Goal: Task Accomplishment & Management: Manage account settings

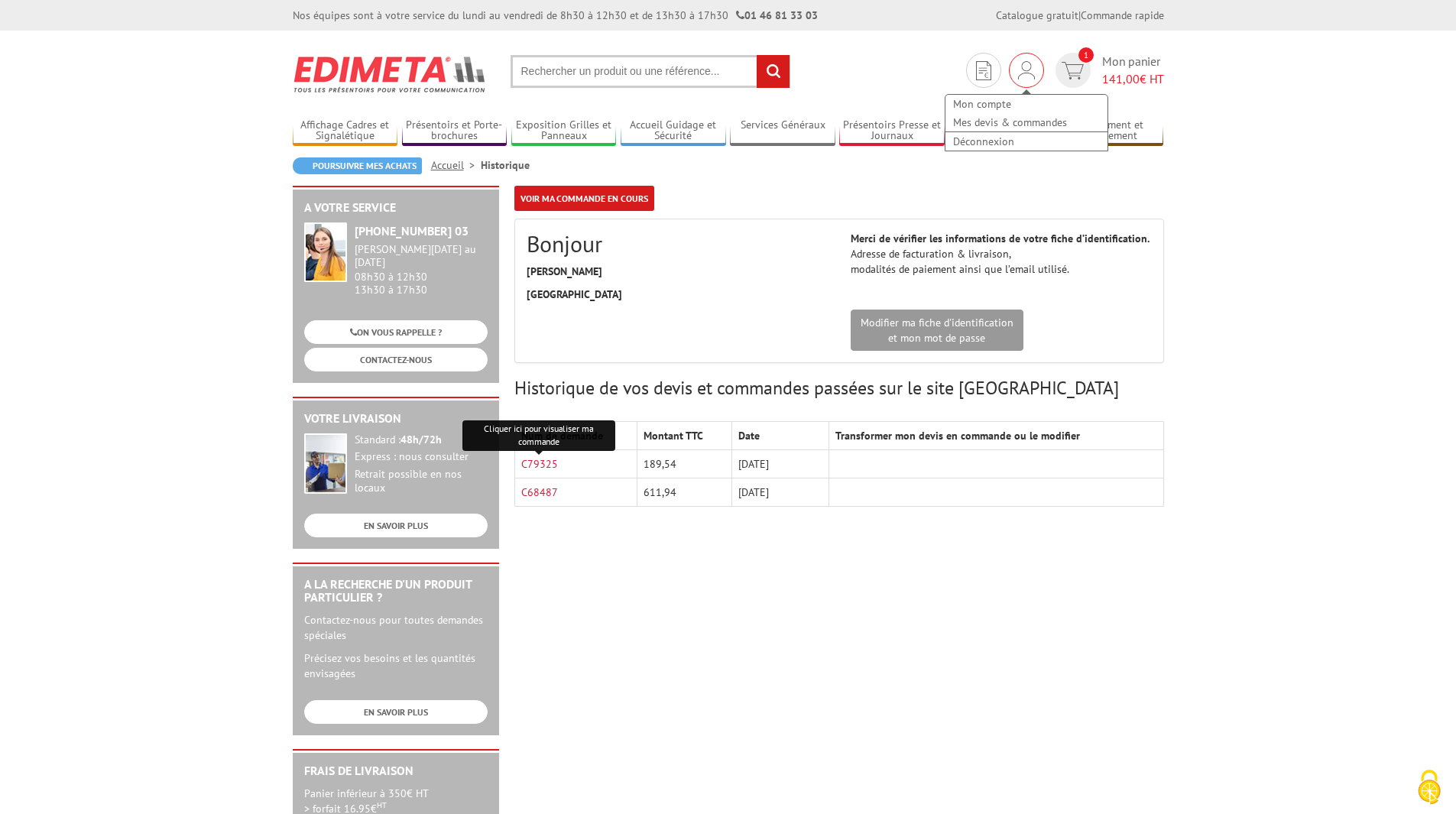
drag, startPoint x: 1025, startPoint y: 72, endPoint x: 1022, endPoint y: 80, distance: 8.5
click at [1025, 72] on img at bounding box center [1026, 71] width 17 height 19
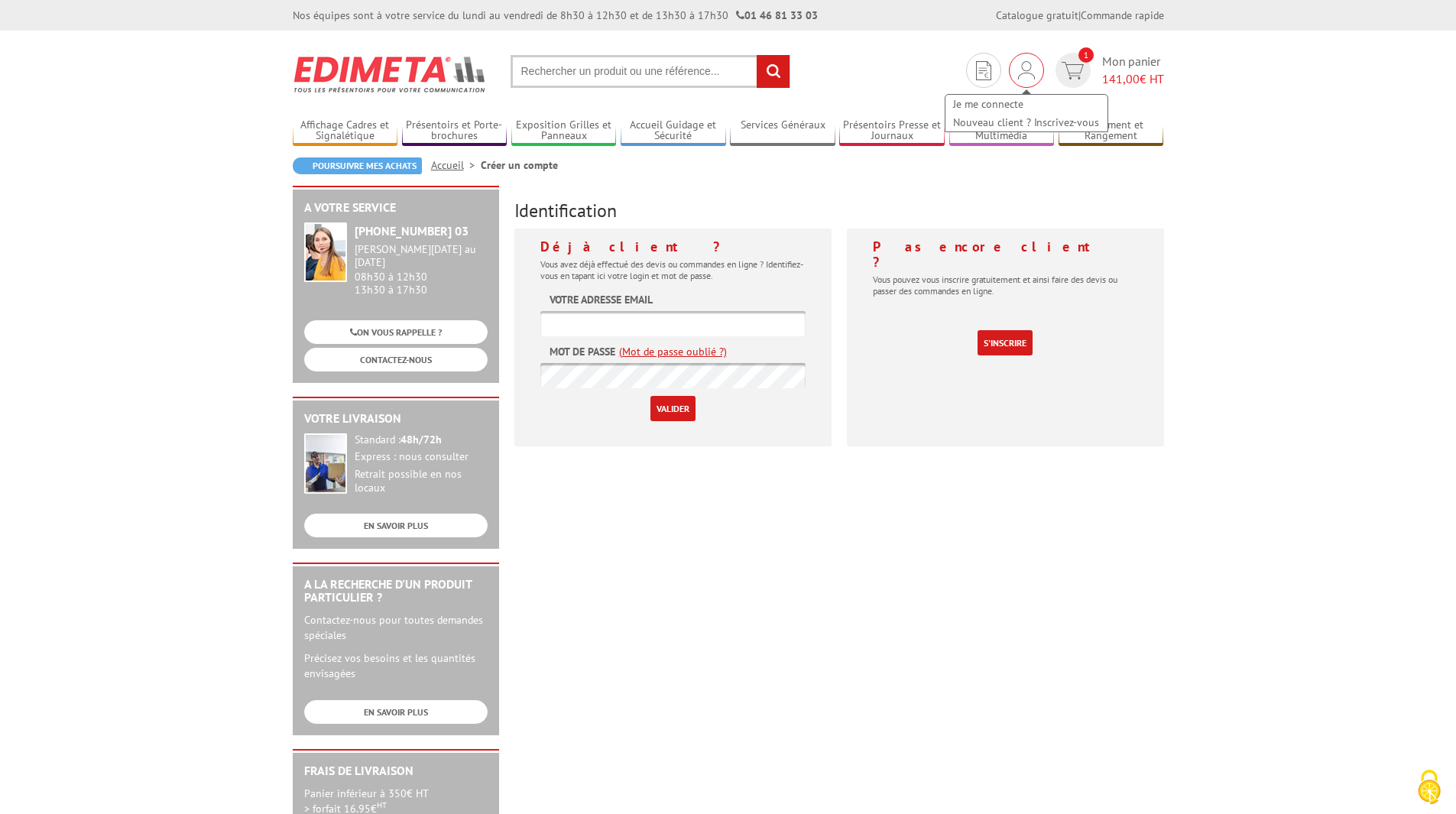
type input "communication@theatrepublicmontreuil.com"
click at [1028, 75] on img at bounding box center [1026, 71] width 17 height 19
type input "communication@theatrepublicmontreuil.com"
click at [982, 102] on link "Je me connecte" at bounding box center [1026, 104] width 162 height 19
type input "communication@theatrepublicmontreuil.com"
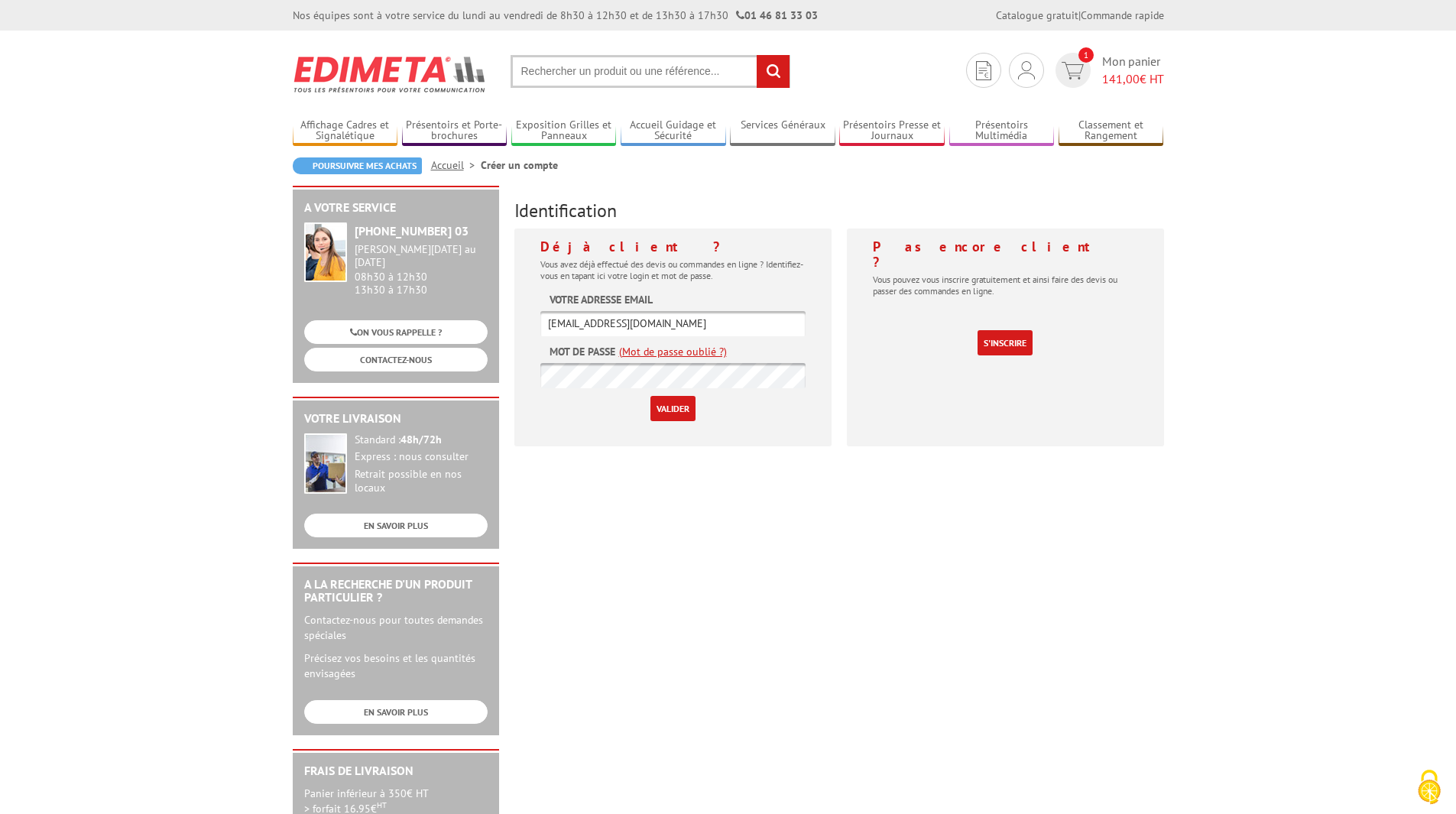
click at [677, 418] on input "Valider" at bounding box center [673, 408] width 45 height 26
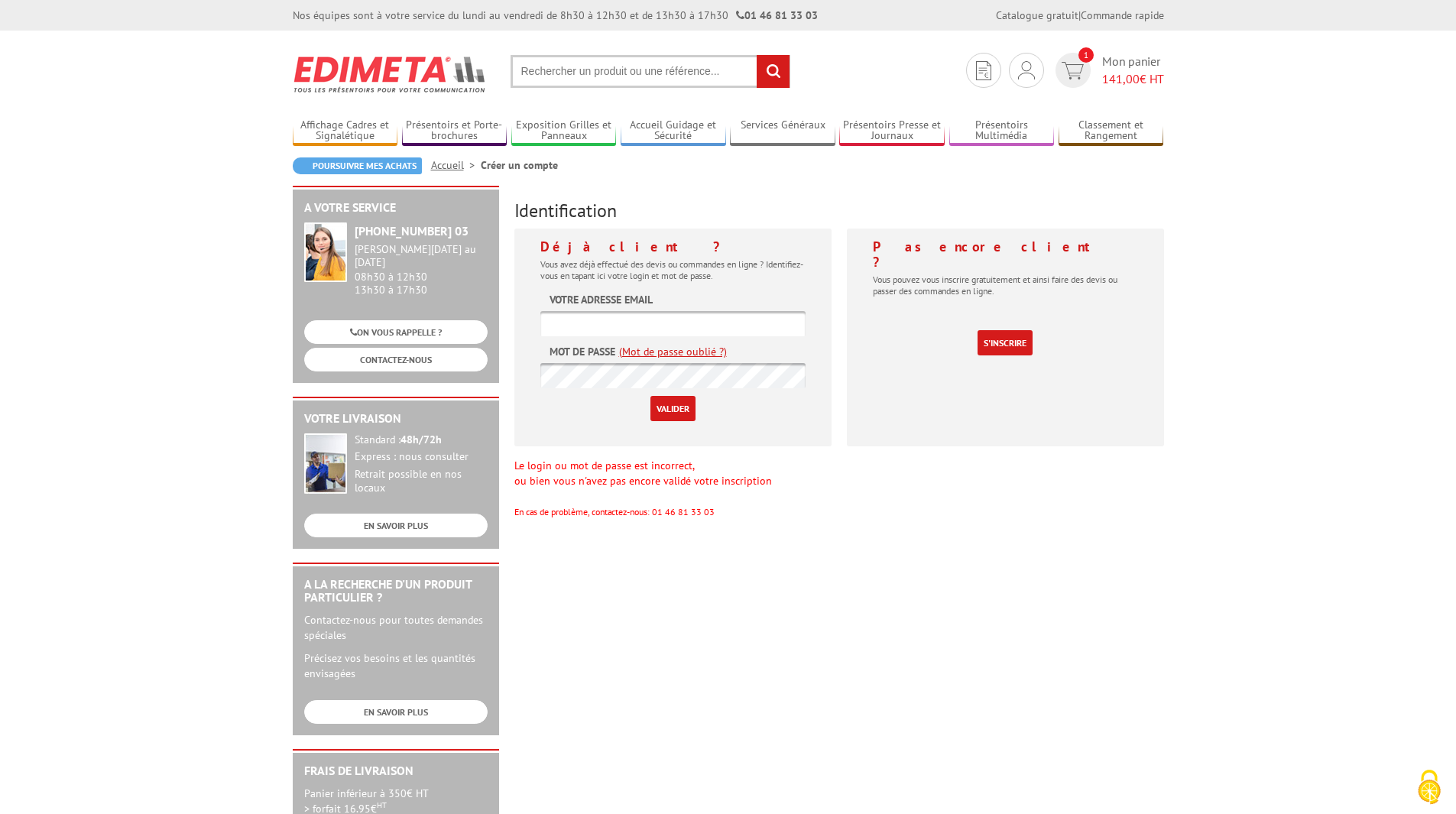
type input "[EMAIL_ADDRESS][DOMAIN_NAME]"
click at [688, 407] on input "Valider" at bounding box center [673, 408] width 45 height 26
type input "[EMAIL_ADDRESS][DOMAIN_NAME]"
click at [481, 361] on div "A votre service +33 (0)1 46 81 33 03 Du Lundi au Vendredi 08h30 à 12h30 13h30 à…" at bounding box center [728, 593] width 887 height 815
click at [650, 395] on input "Valider" at bounding box center [673, 408] width 45 height 26
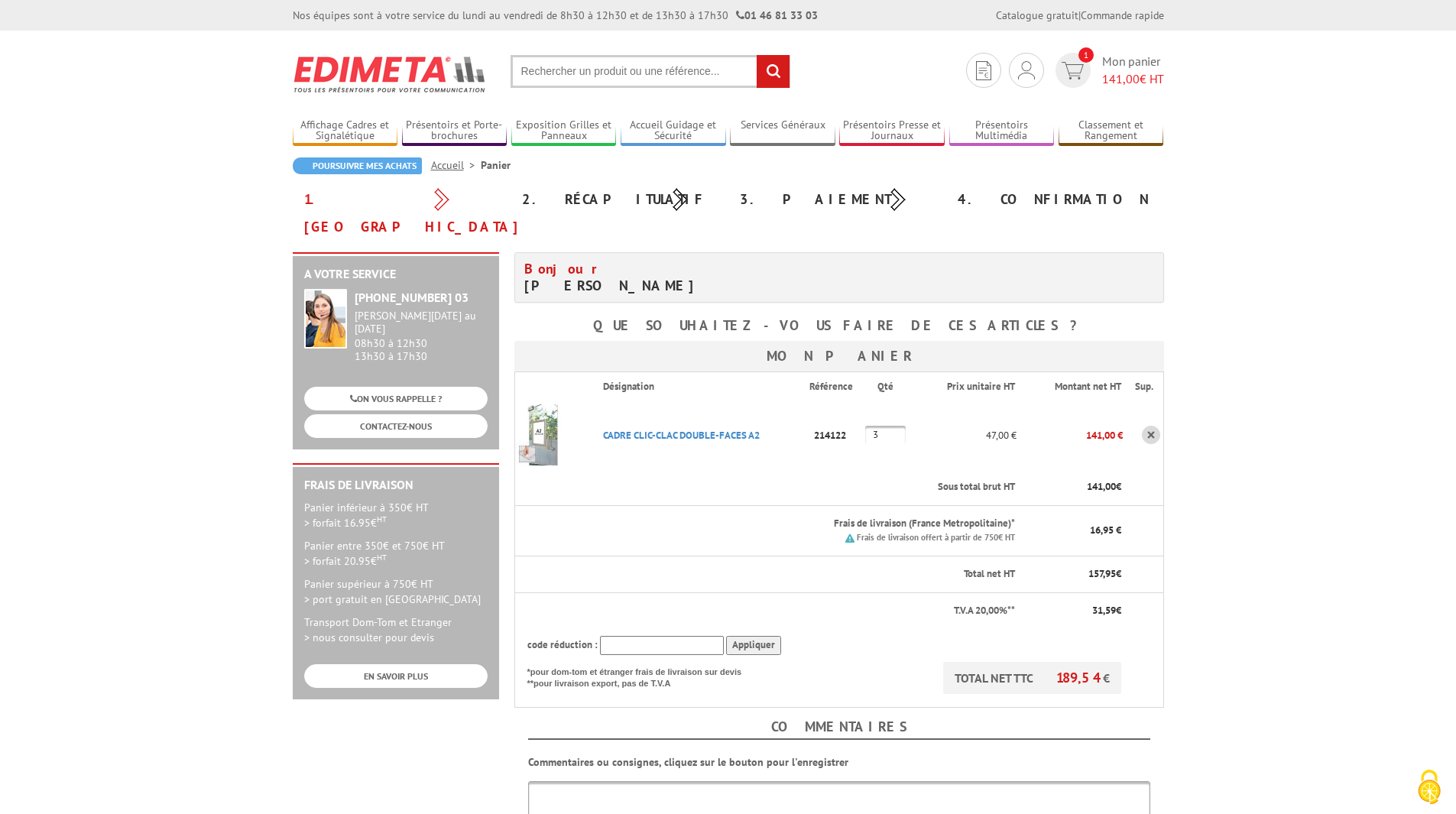
click at [1305, 528] on body "Nos équipes sont à votre service du lundi au vendredi de 8h30 à 12h30 et de 13h…" at bounding box center [728, 654] width 1456 height 1308
click at [1010, 76] on div "Mon compte Mes devis & commandes Déconnexion" at bounding box center [1026, 70] width 35 height 35
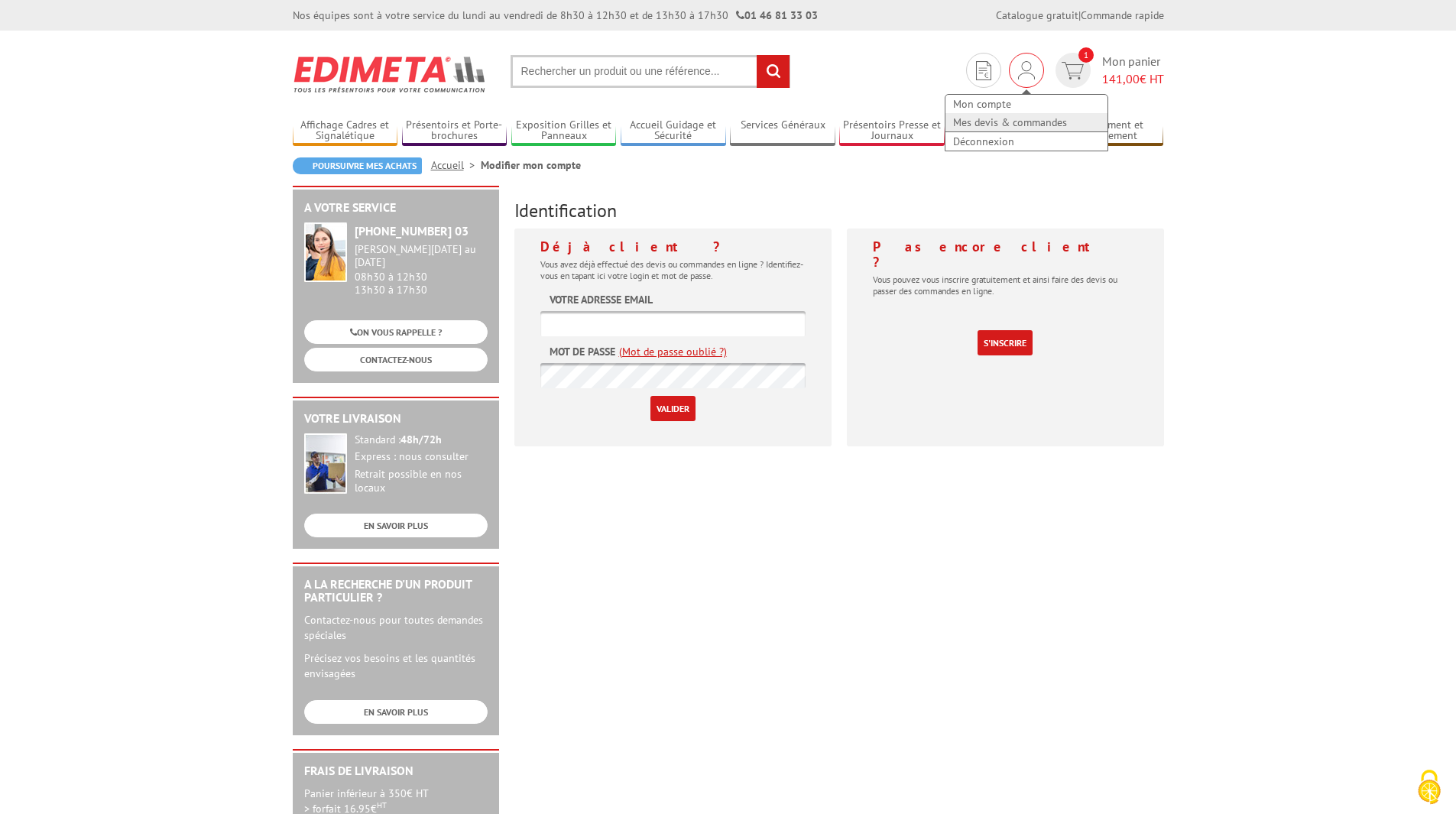
type input "[EMAIL_ADDRESS][DOMAIN_NAME]"
click at [1006, 117] on link "Mes devis & commandes" at bounding box center [1026, 123] width 162 height 19
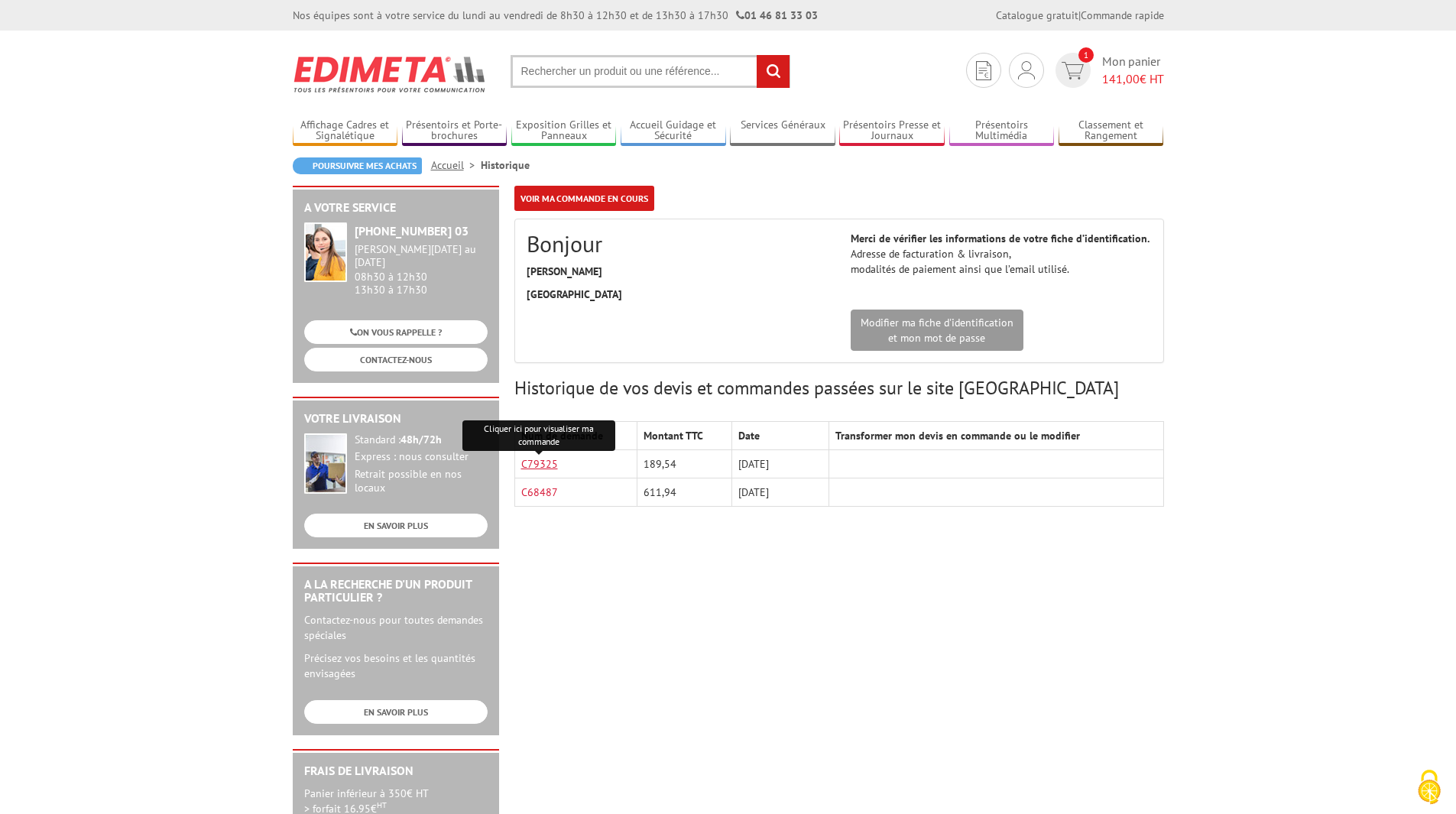
click at [551, 466] on link "C79325" at bounding box center [540, 464] width 37 height 14
click at [446, 517] on link "EN SAVOIR PLUS" at bounding box center [396, 526] width 183 height 24
